Goal: Browse casually: Explore the website without a specific task or goal

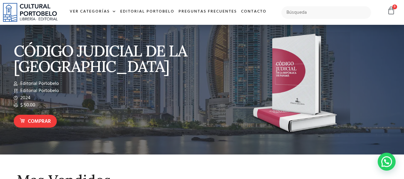
scroll to position [9, 0]
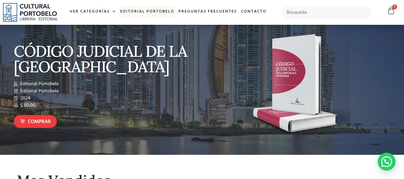
click at [161, 10] on link "Editorial Portobelo" at bounding box center [147, 11] width 58 height 13
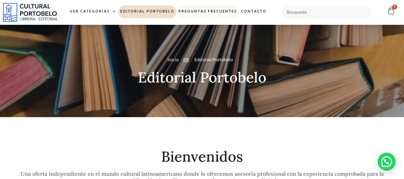
click at [190, 11] on link "Preguntas frecuentes" at bounding box center [207, 11] width 62 height 13
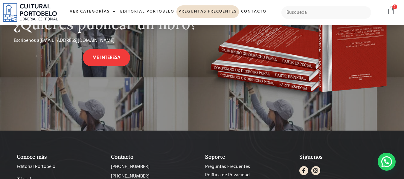
scroll to position [1056, 0]
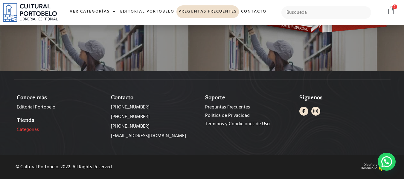
click at [33, 128] on span "Categorías" at bounding box center [28, 129] width 22 height 7
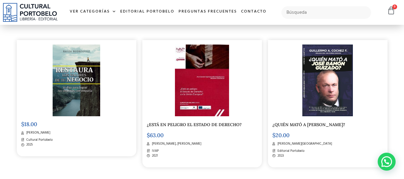
scroll to position [138, 0]
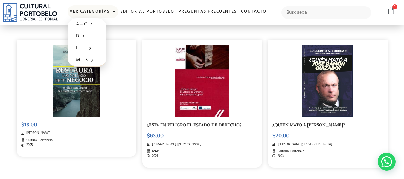
click at [100, 10] on link "Ver Categorías" at bounding box center [93, 11] width 50 height 13
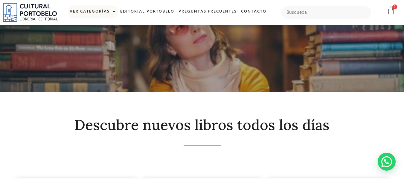
click at [100, 10] on link "Ver Categorías" at bounding box center [93, 11] width 50 height 13
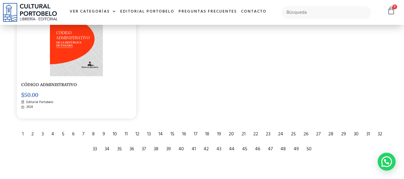
scroll to position [948, 0]
click at [32, 134] on div "2" at bounding box center [32, 134] width 8 height 13
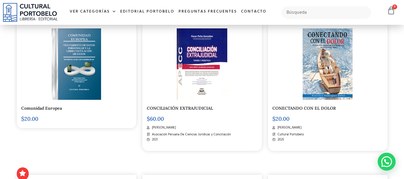
scroll to position [608, 0]
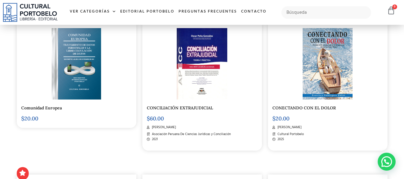
click at [290, 108] on link "CONECTANDO CON EL DOLOR" at bounding box center [303, 107] width 63 height 5
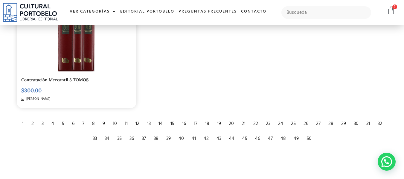
scroll to position [944, 0]
click at [42, 122] on div "3" at bounding box center [43, 123] width 8 height 13
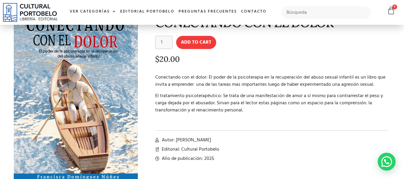
scroll to position [46, 0]
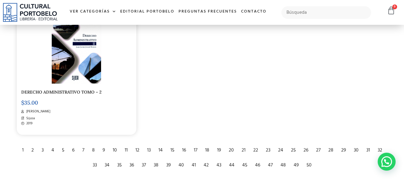
scroll to position [946, 0]
click at [52, 149] on div "4" at bounding box center [52, 149] width 9 height 13
